Goal: Information Seeking & Learning: Learn about a topic

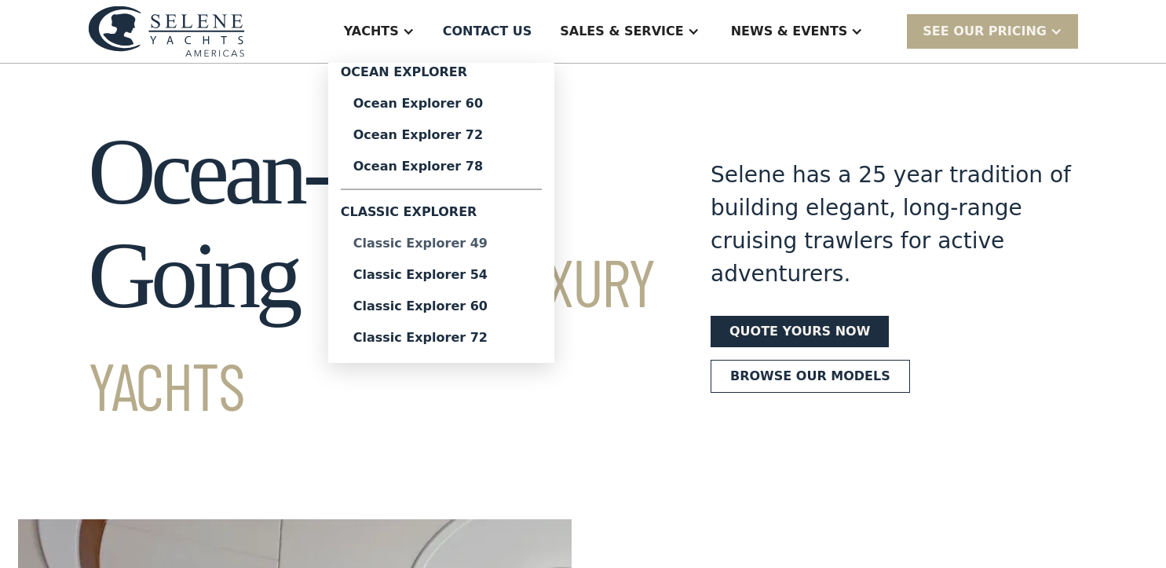
click at [522, 243] on div "Classic Explorer 49" at bounding box center [441, 243] width 176 height 13
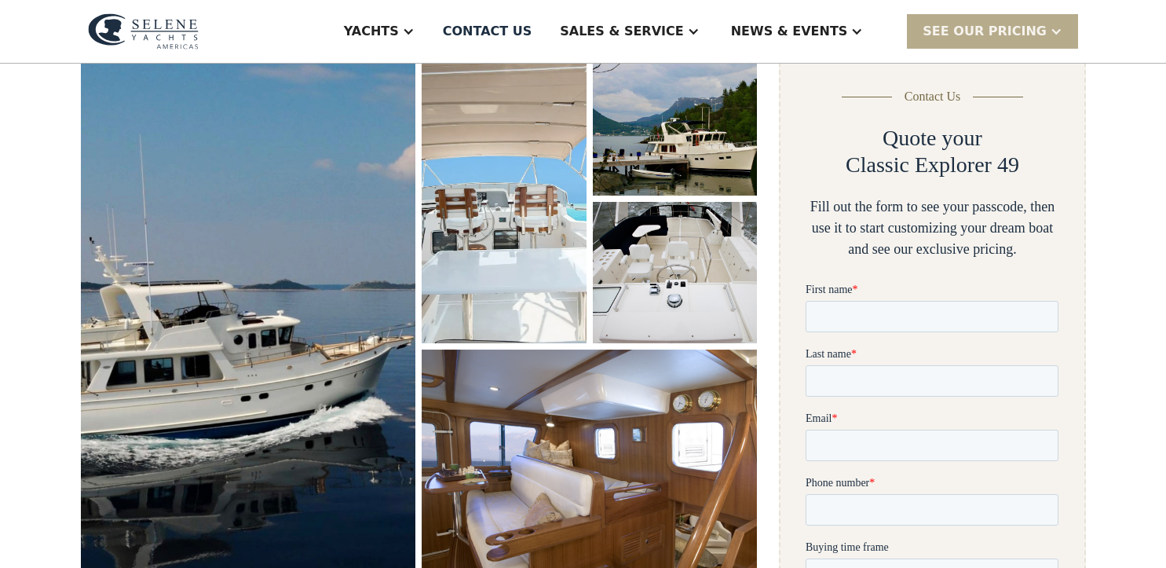
click at [337, 341] on img "open lightbox" at bounding box center [249, 322] width 356 height 569
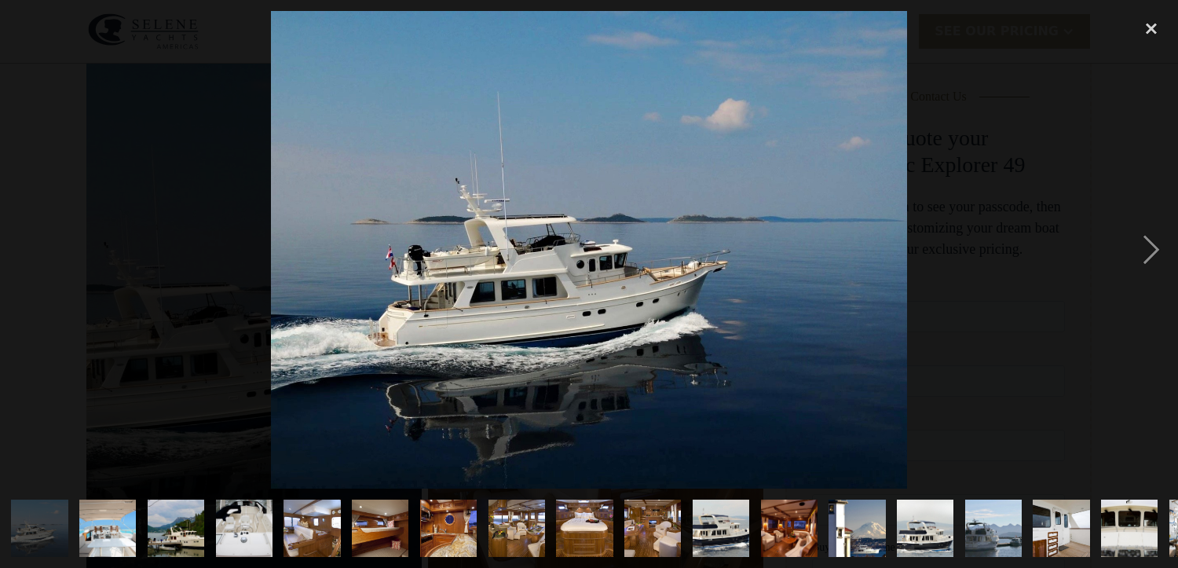
click at [945, 514] on img "show item 14 of 25" at bounding box center [926, 527] width 86 height 57
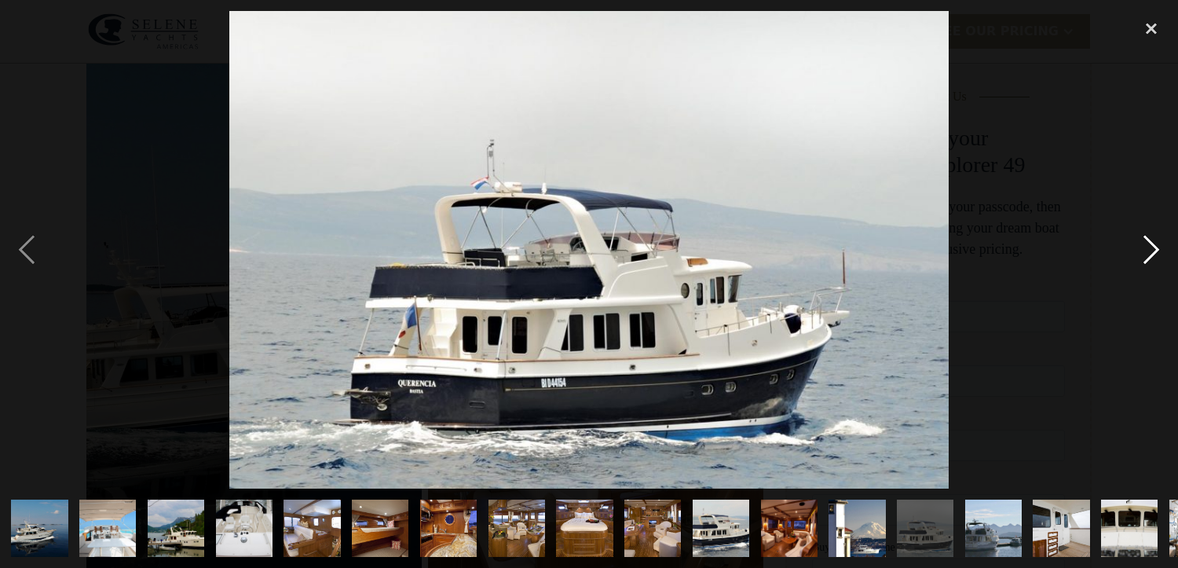
click at [1154, 258] on div "next image" at bounding box center [1151, 249] width 53 height 477
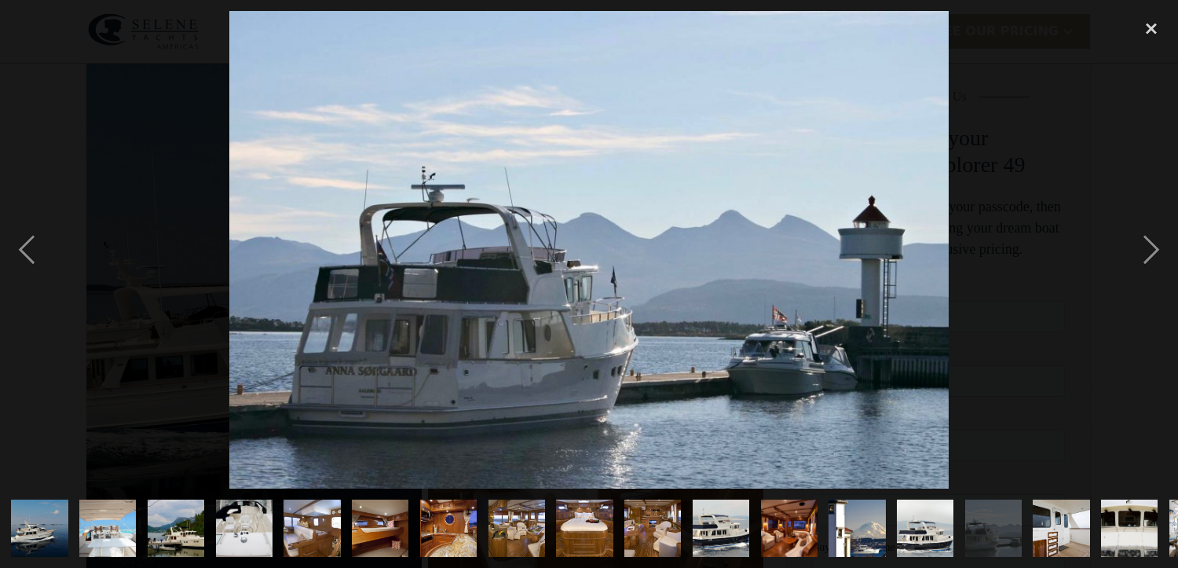
drag, startPoint x: 1126, startPoint y: 509, endPoint x: 624, endPoint y: 510, distance: 501.8
click at [602, 515] on div at bounding box center [589, 527] width 1178 height 79
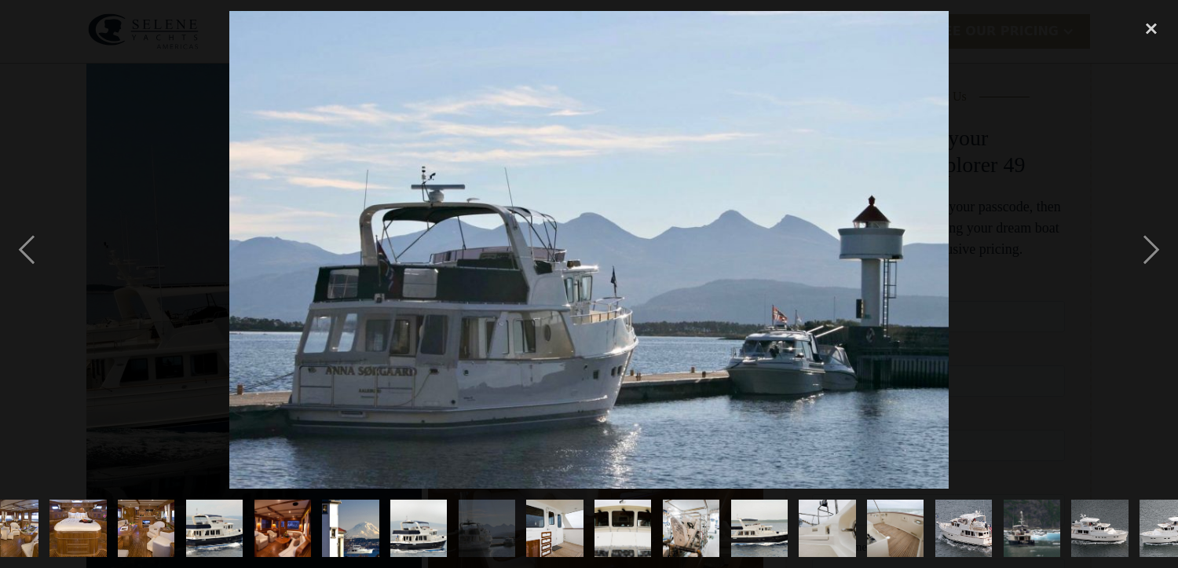
scroll to position [0, 536]
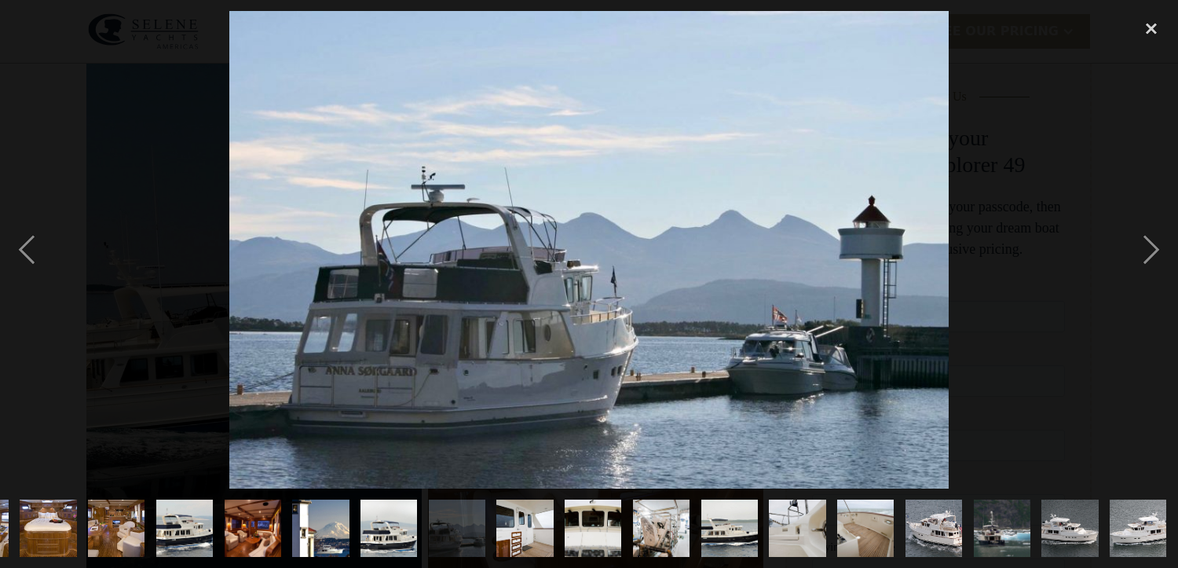
click at [702, 520] on img "show item 19 of 25" at bounding box center [729, 527] width 86 height 57
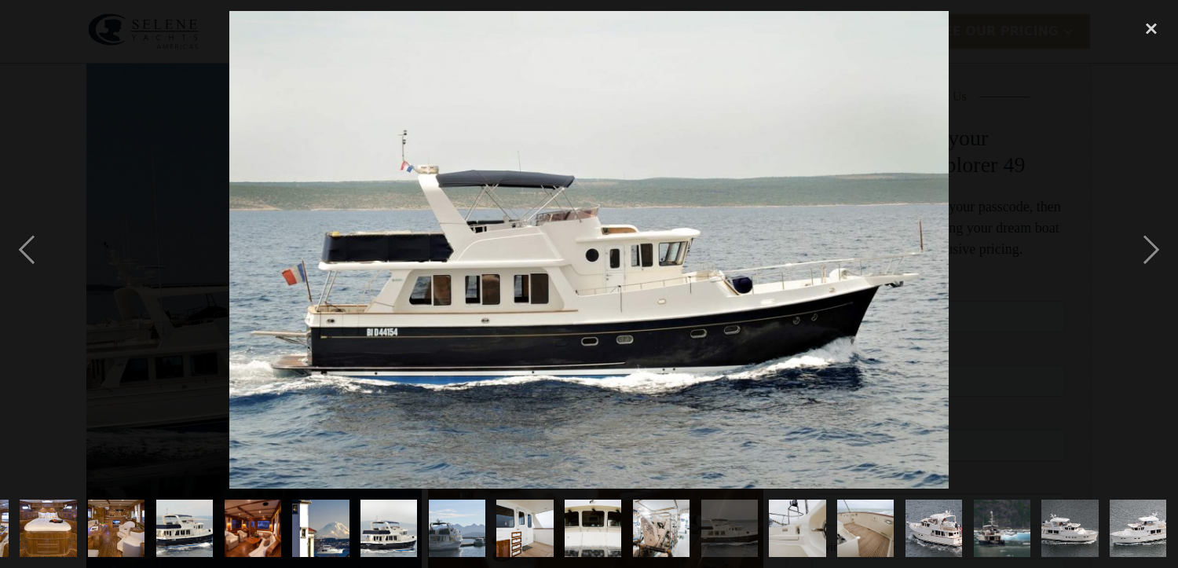
click at [1119, 522] on img "show item 25 of 25" at bounding box center [1138, 527] width 86 height 57
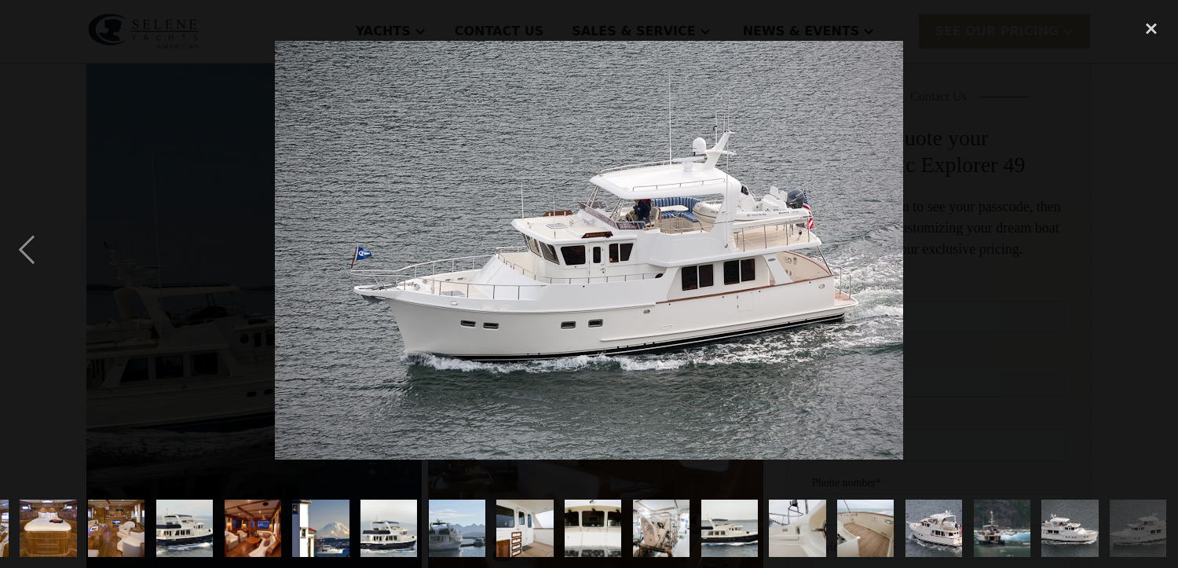
click at [744, 521] on img "show item 19 of 25" at bounding box center [729, 527] width 86 height 57
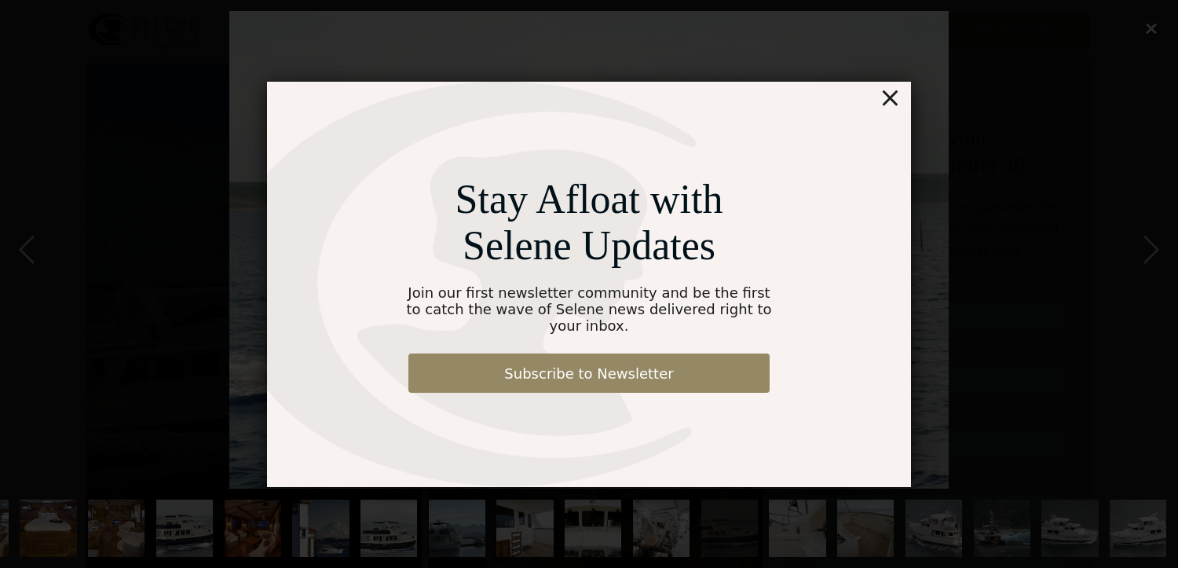
click at [891, 101] on div "×" at bounding box center [890, 97] width 23 height 31
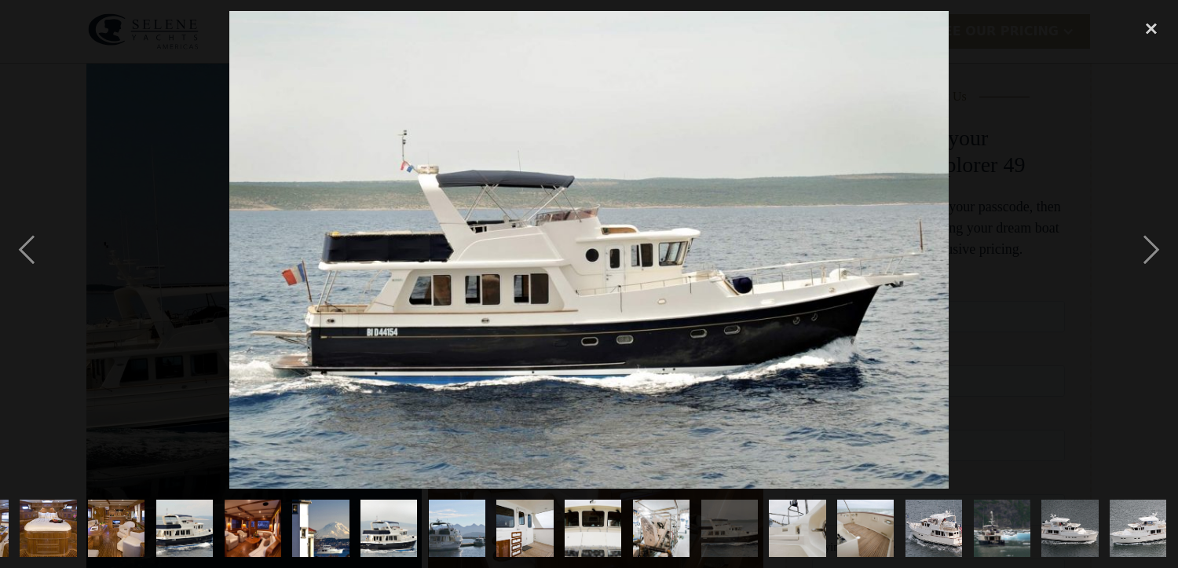
click at [136, 257] on div at bounding box center [589, 249] width 1178 height 477
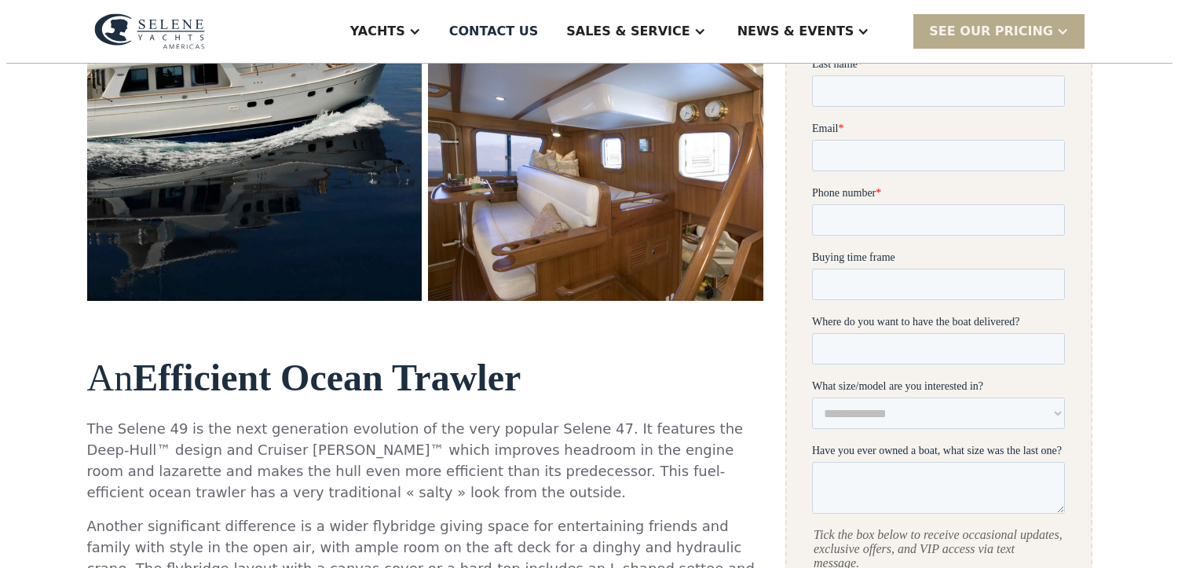
scroll to position [101, 0]
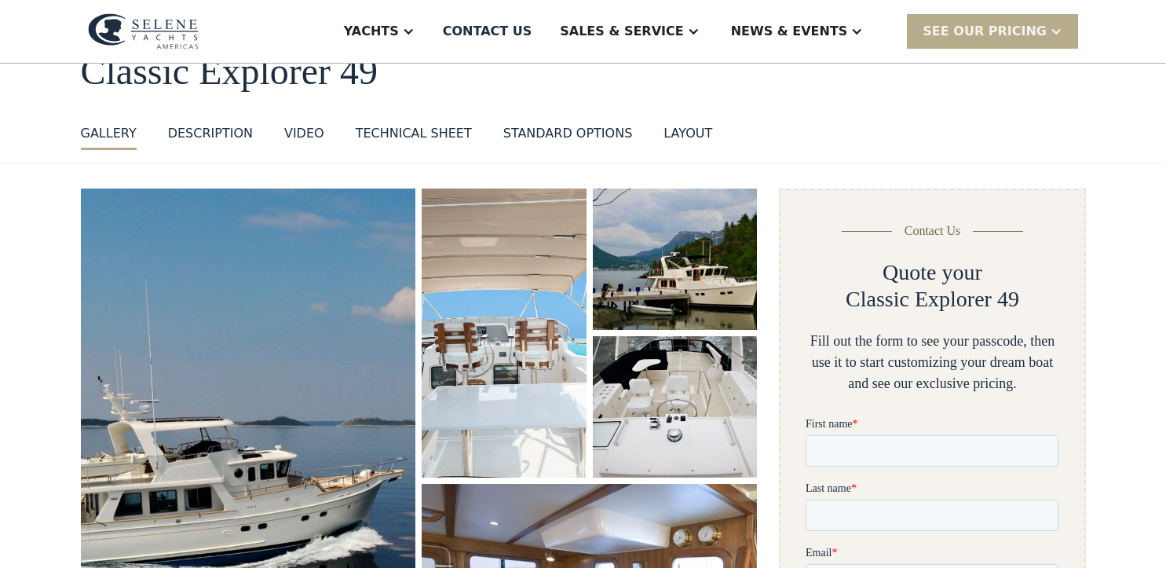
click at [691, 246] on img "open lightbox" at bounding box center [675, 259] width 169 height 145
